Goal: Information Seeking & Learning: Learn about a topic

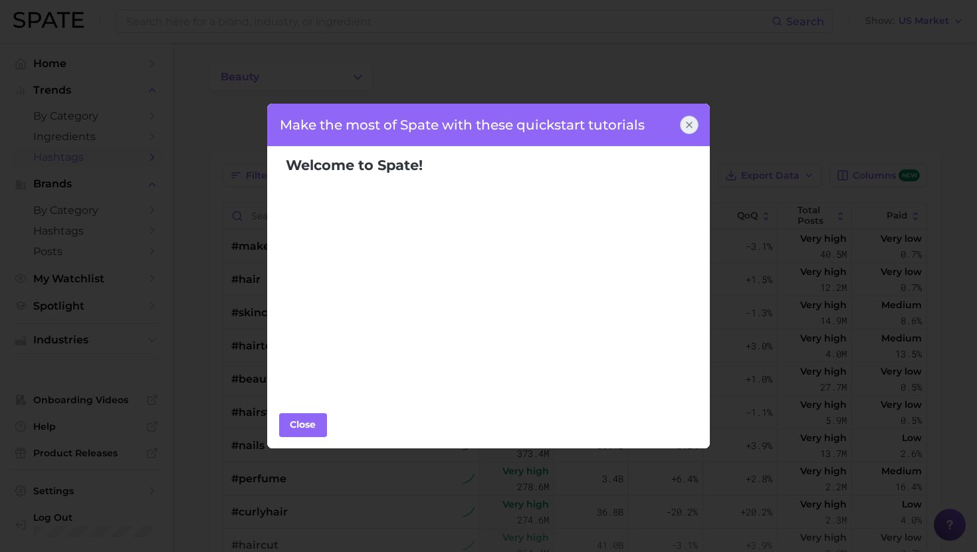
click at [688, 114] on div "Make the most of Spate with these quickstart tutorials" at bounding box center [489, 125] width 444 height 43
click at [687, 124] on icon at bounding box center [689, 125] width 11 height 11
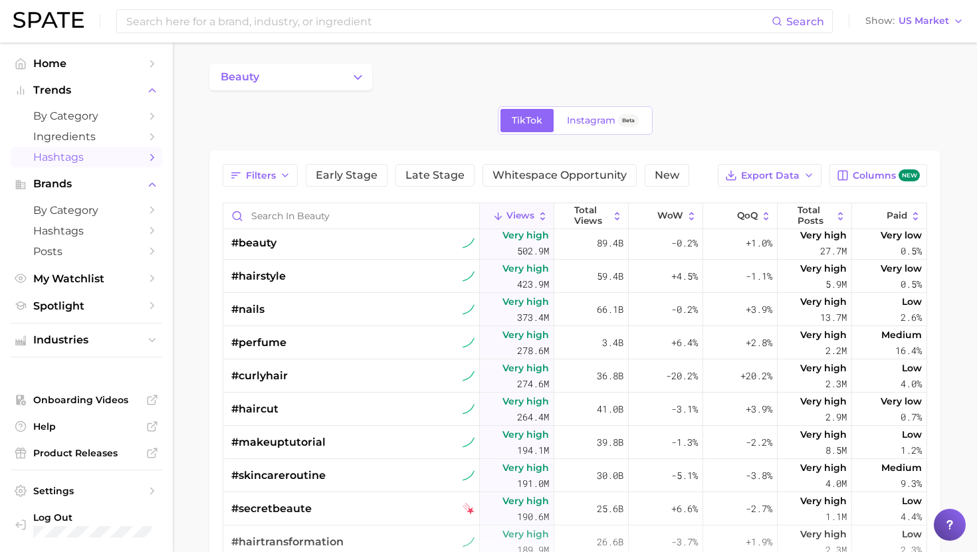
scroll to position [140, 0]
